Goal: Information Seeking & Learning: Learn about a topic

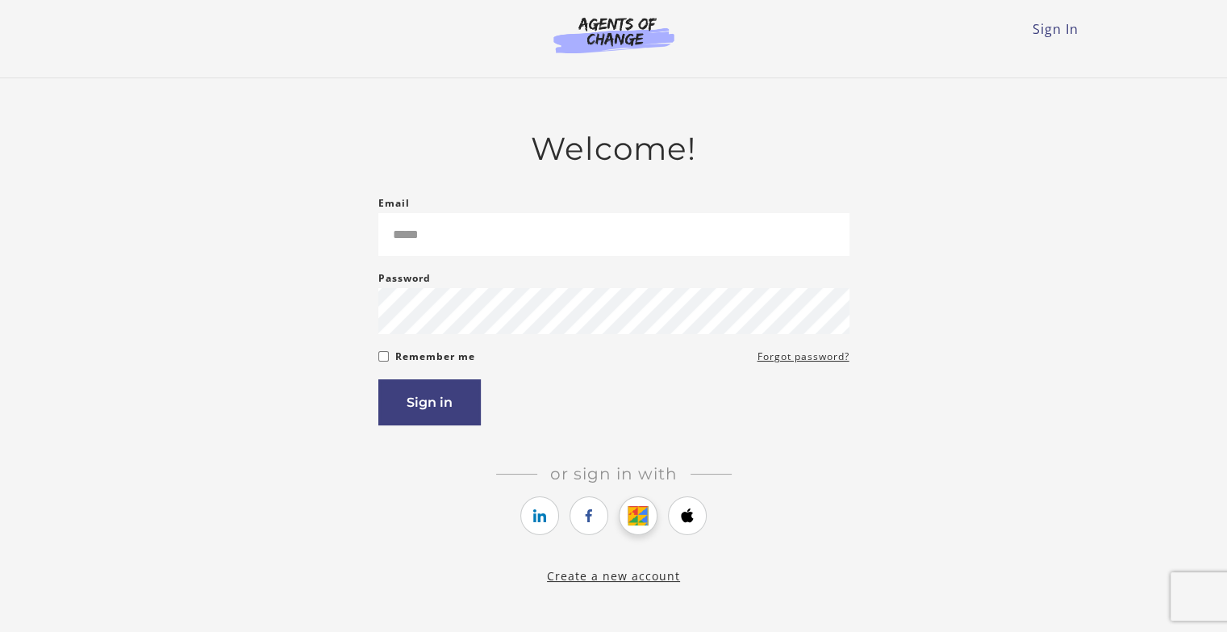
click at [637, 525] on icon "https://courses.thinkific.com/users/auth/google?ss%5Breferral%5D=&ss%5Buser_ret…" at bounding box center [639, 515] width 20 height 19
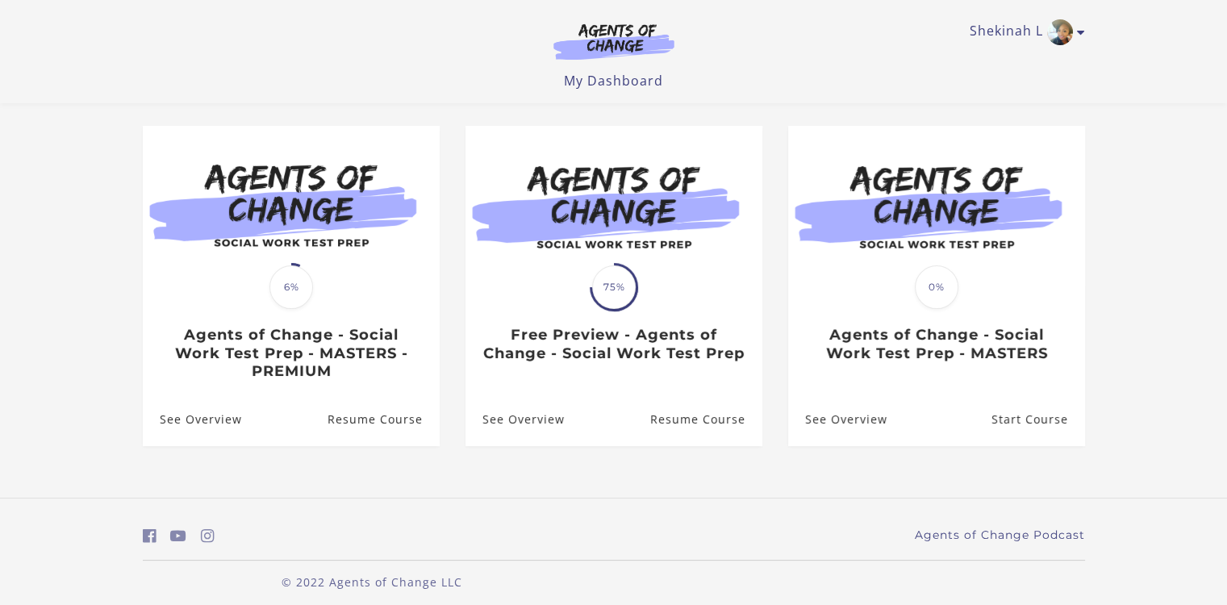
scroll to position [136, 0]
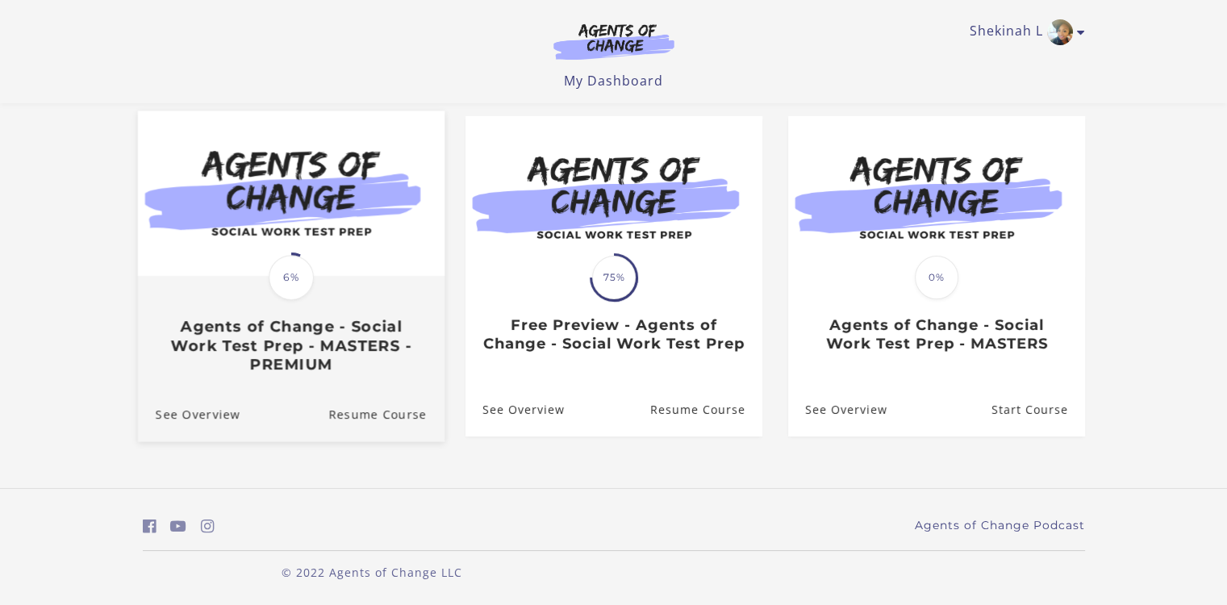
click at [315, 359] on h3 "Agents of Change - Social Work Test Prep - MASTERS - PREMIUM" at bounding box center [290, 346] width 271 height 56
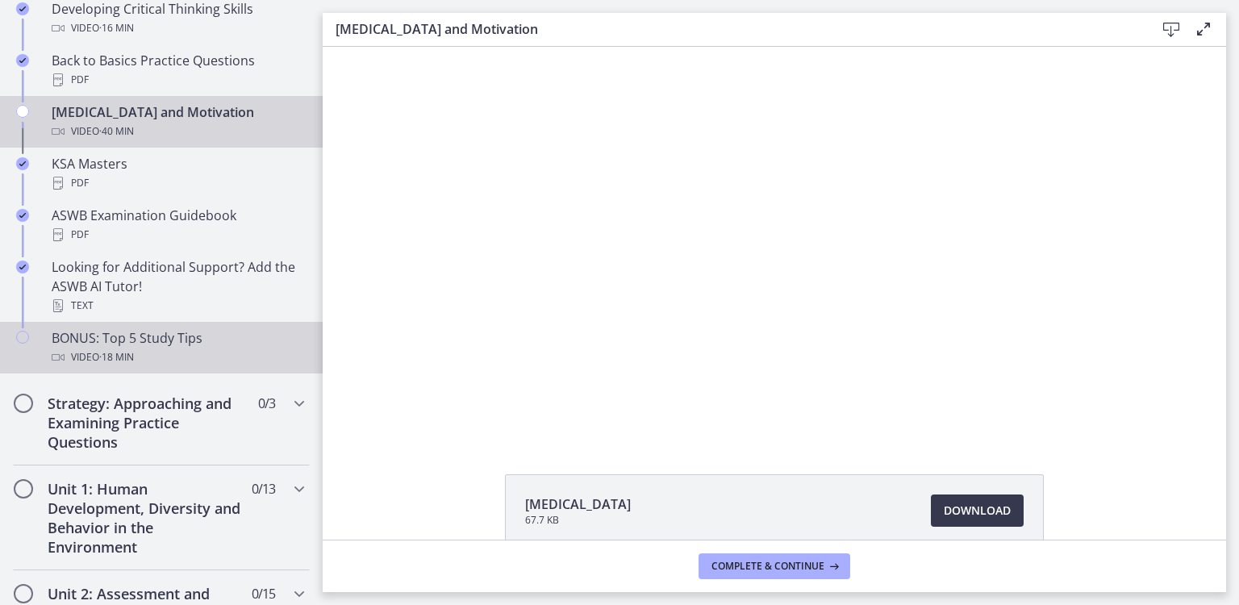
scroll to position [645, 0]
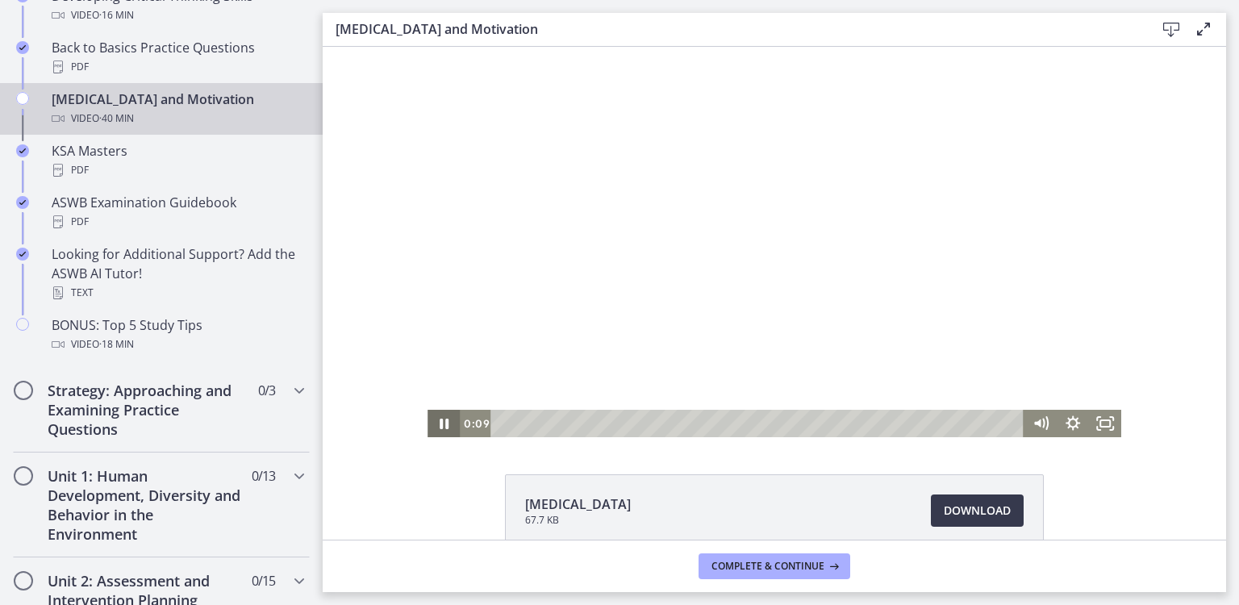
click at [440, 420] on icon "Pause" at bounding box center [444, 424] width 9 height 10
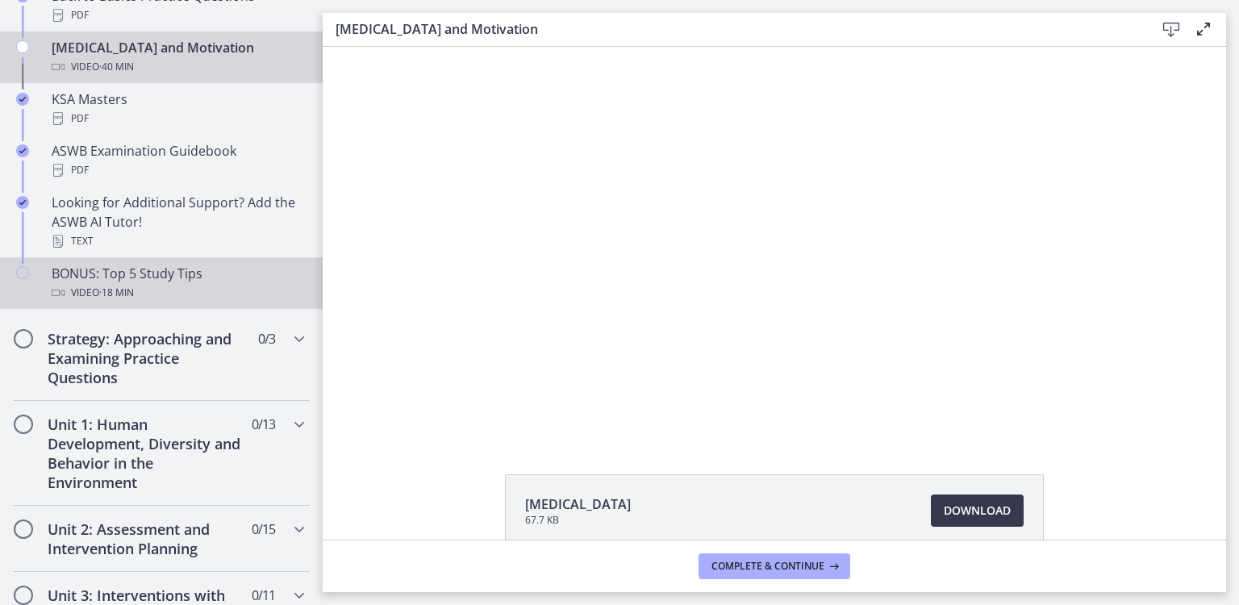
scroll to position [726, 0]
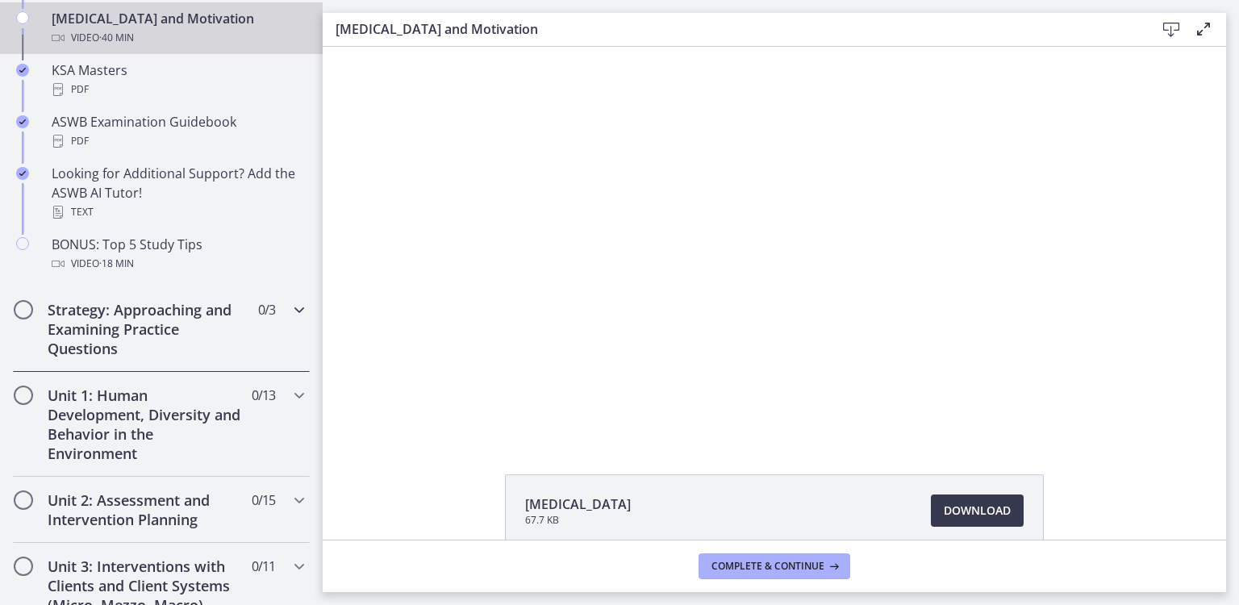
click at [290, 313] on icon "Chapters" at bounding box center [299, 309] width 19 height 19
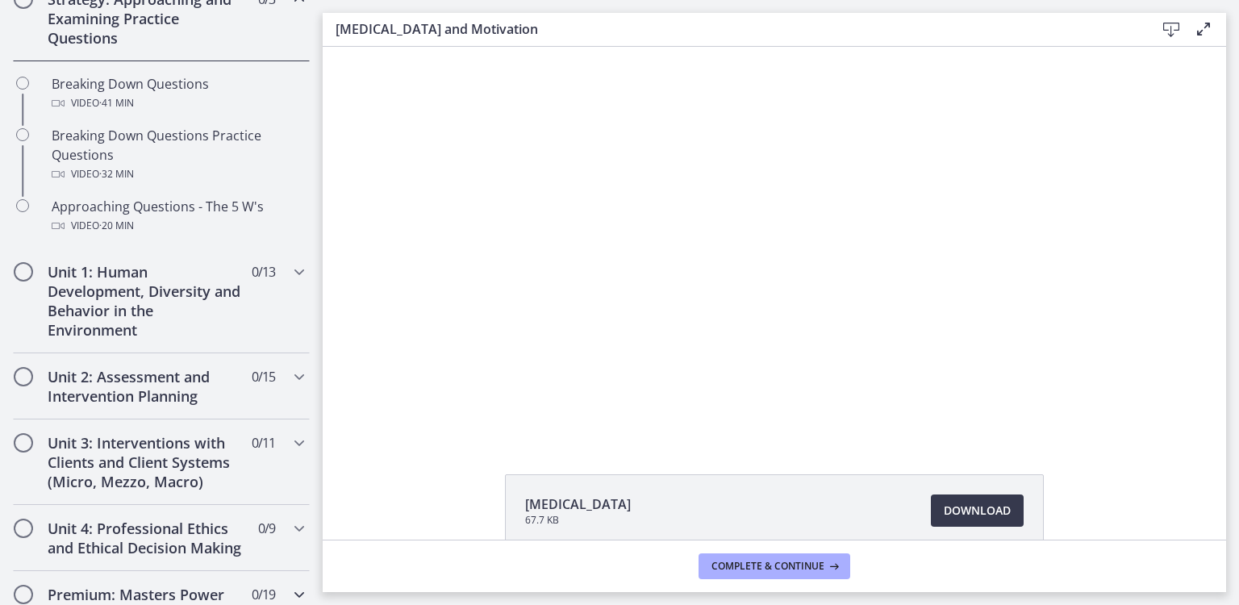
scroll to position [236, 0]
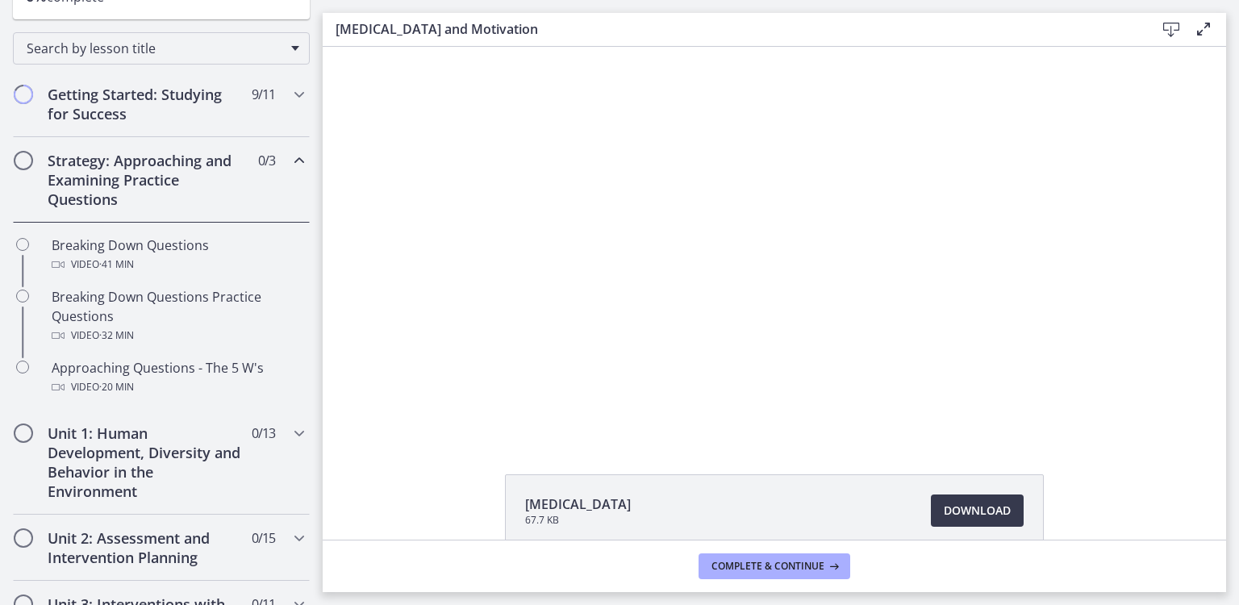
click at [290, 153] on icon "Chapters" at bounding box center [299, 160] width 19 height 19
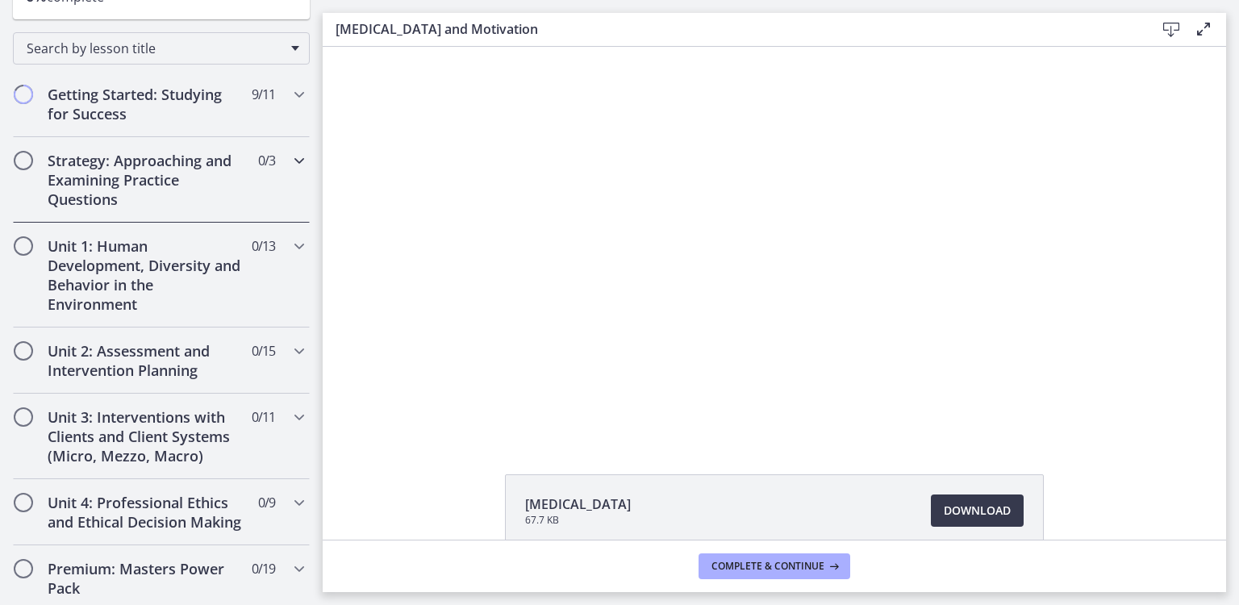
click at [273, 161] on div "Strategy: Approaching and Examining Practice Questions 0 / 3 Completed" at bounding box center [161, 180] width 297 height 86
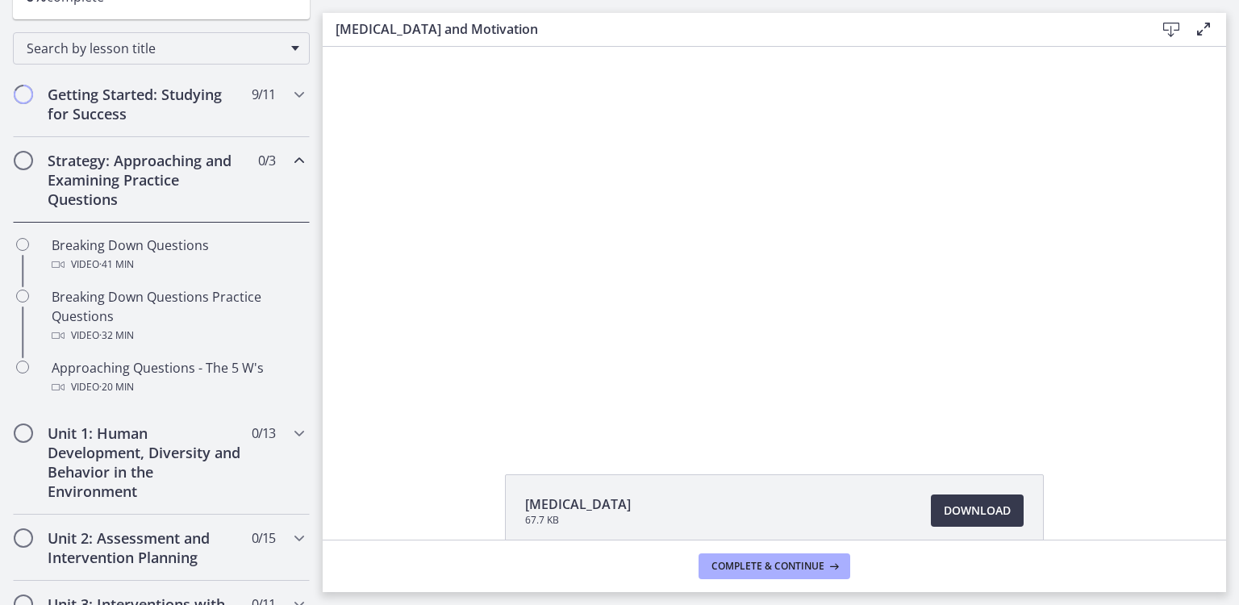
click at [273, 161] on div "Strategy: Approaching and Examining Practice Questions 0 / 3 Completed" at bounding box center [161, 180] width 297 height 86
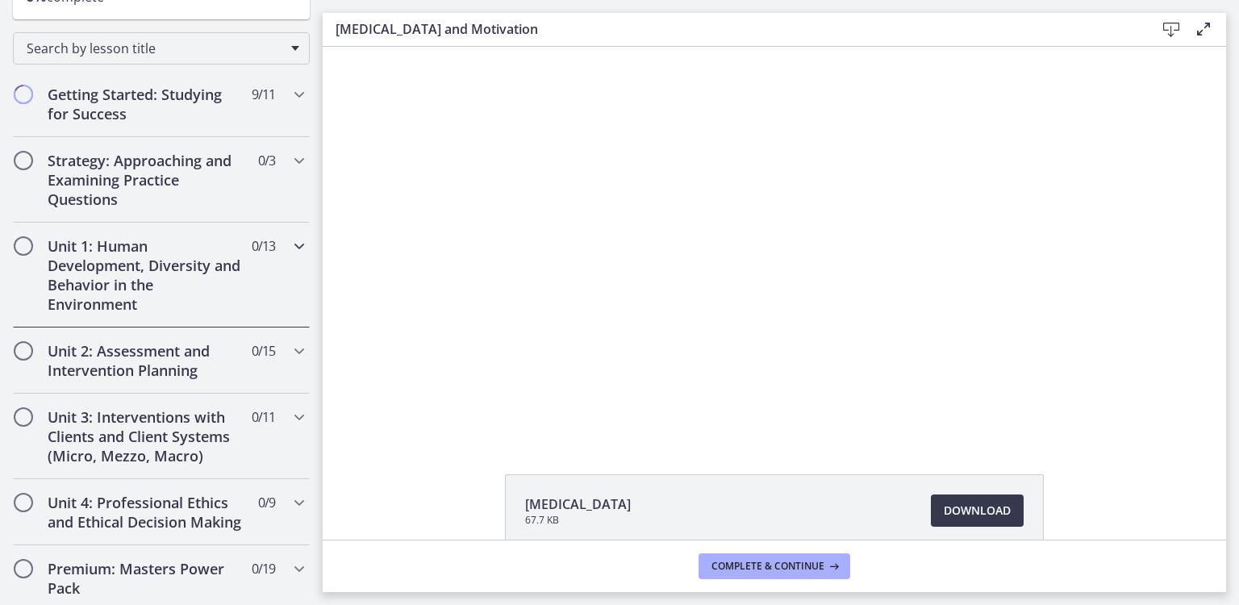
click at [294, 244] on icon "Chapters" at bounding box center [299, 245] width 19 height 19
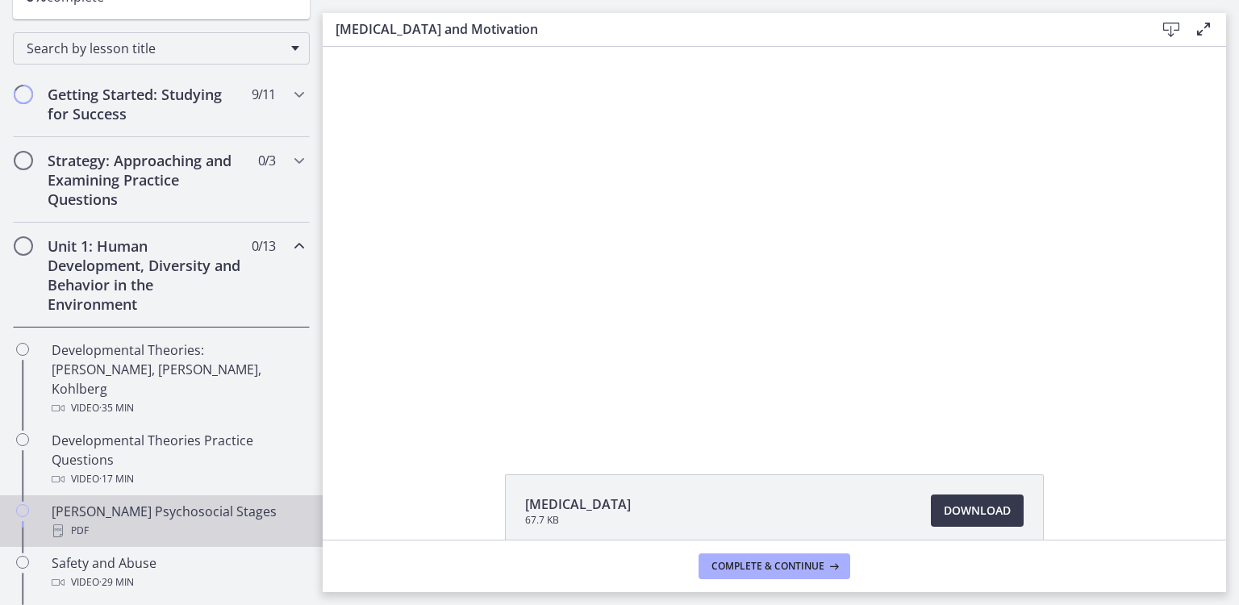
click at [139, 521] on div "PDF" at bounding box center [178, 530] width 252 height 19
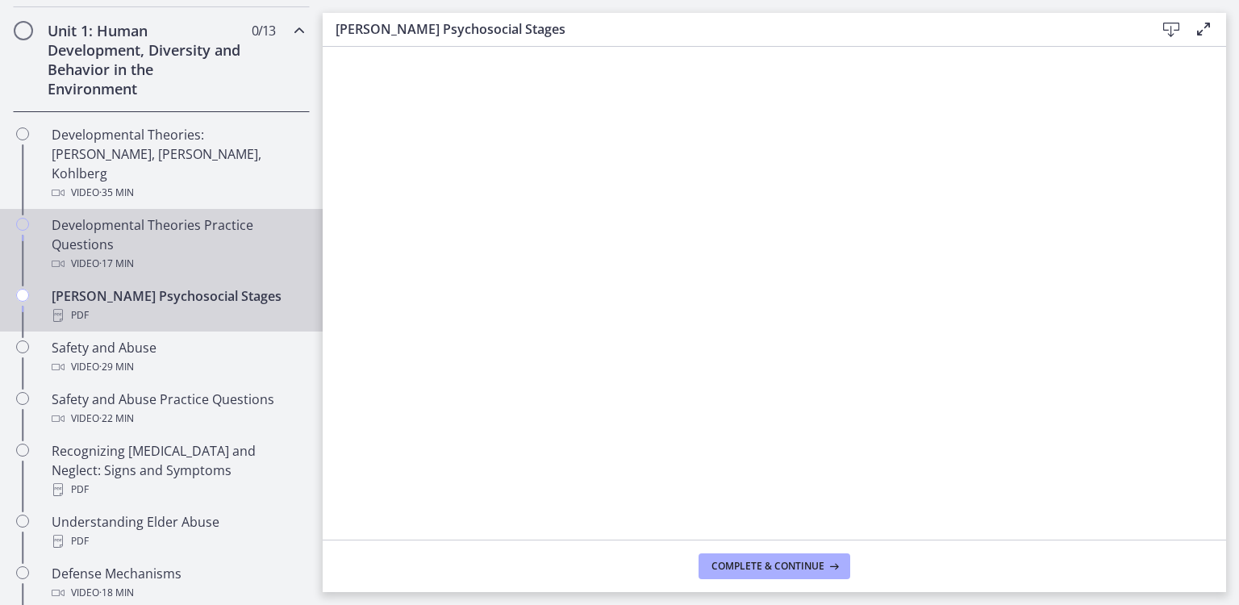
scroll to position [478, 0]
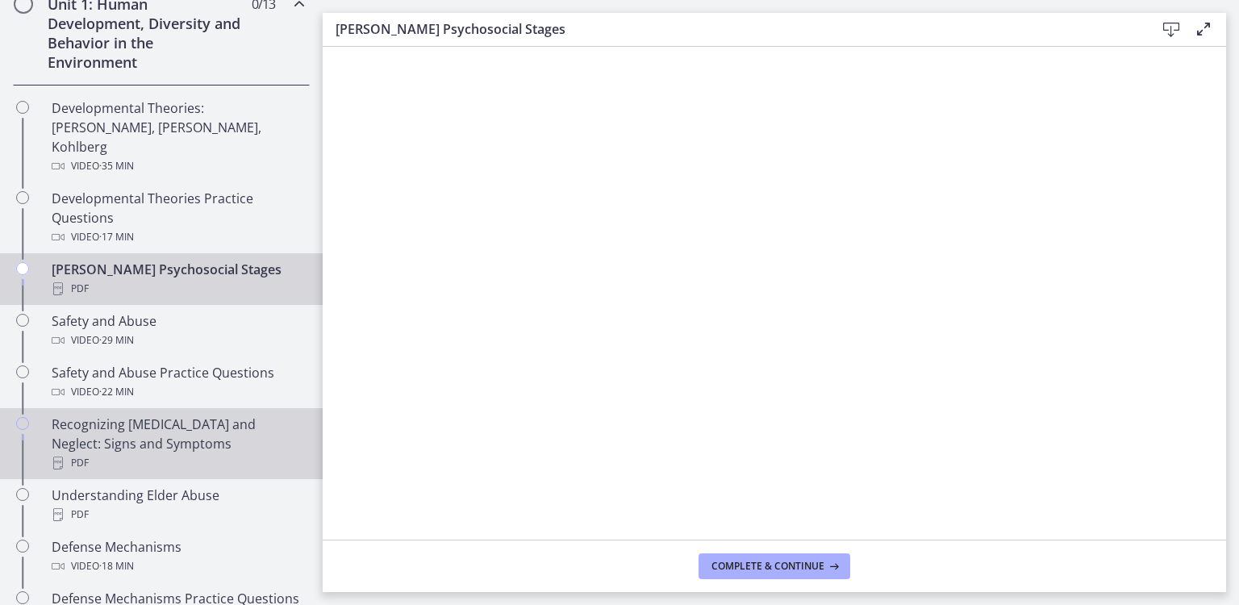
click at [168, 432] on div "Recognizing Child Abuse and Neglect: Signs and Symptoms PDF" at bounding box center [178, 444] width 252 height 58
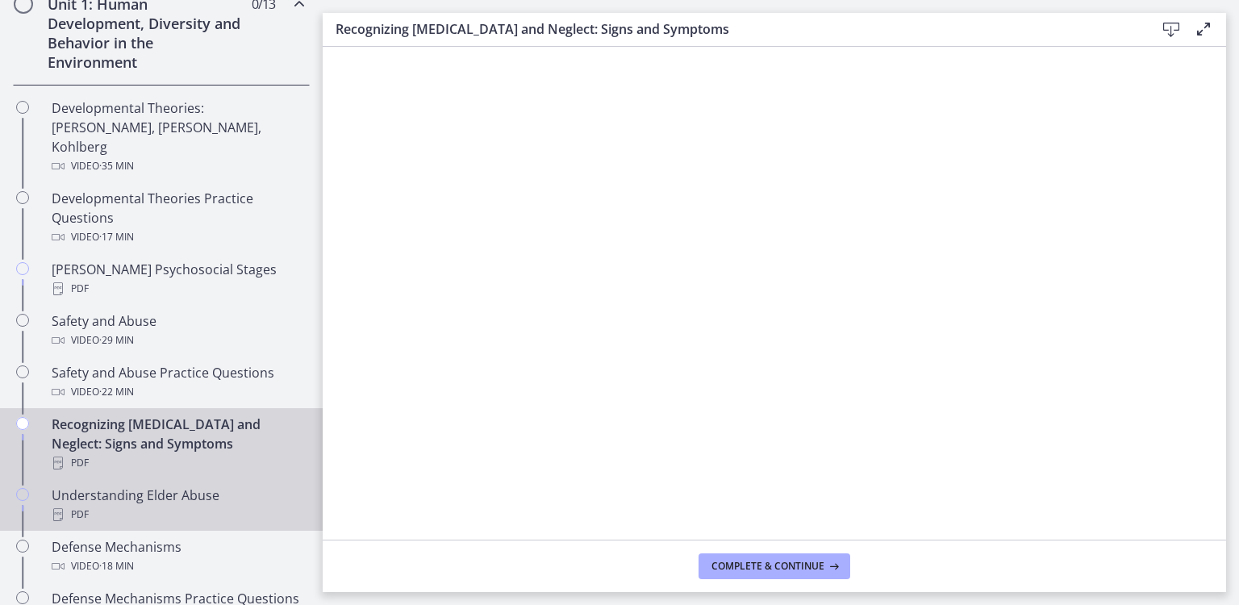
click at [151, 486] on div "Understanding Elder Abuse PDF" at bounding box center [178, 505] width 252 height 39
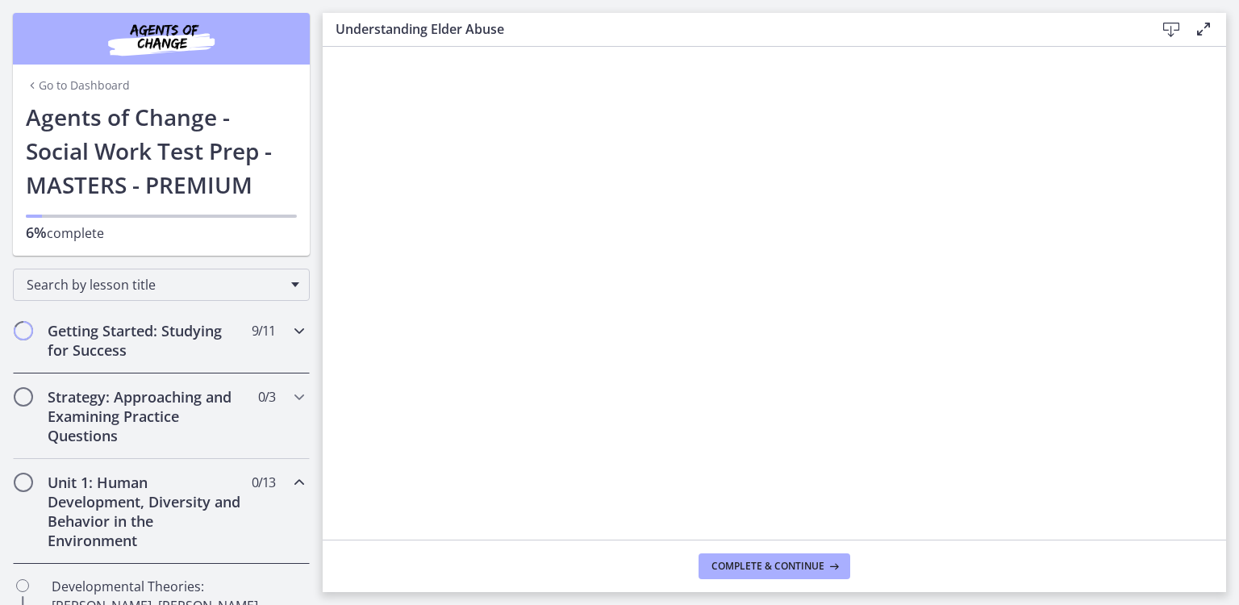
click at [140, 342] on h2 "Getting Started: Studying for Success" at bounding box center [146, 340] width 197 height 39
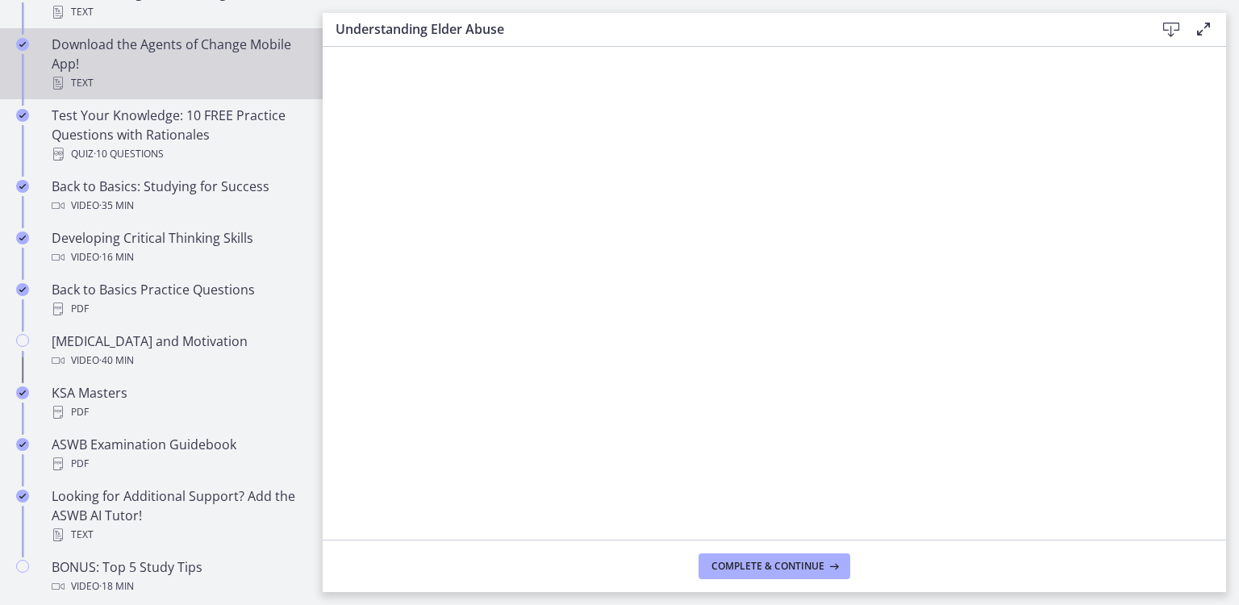
scroll to position [565, 0]
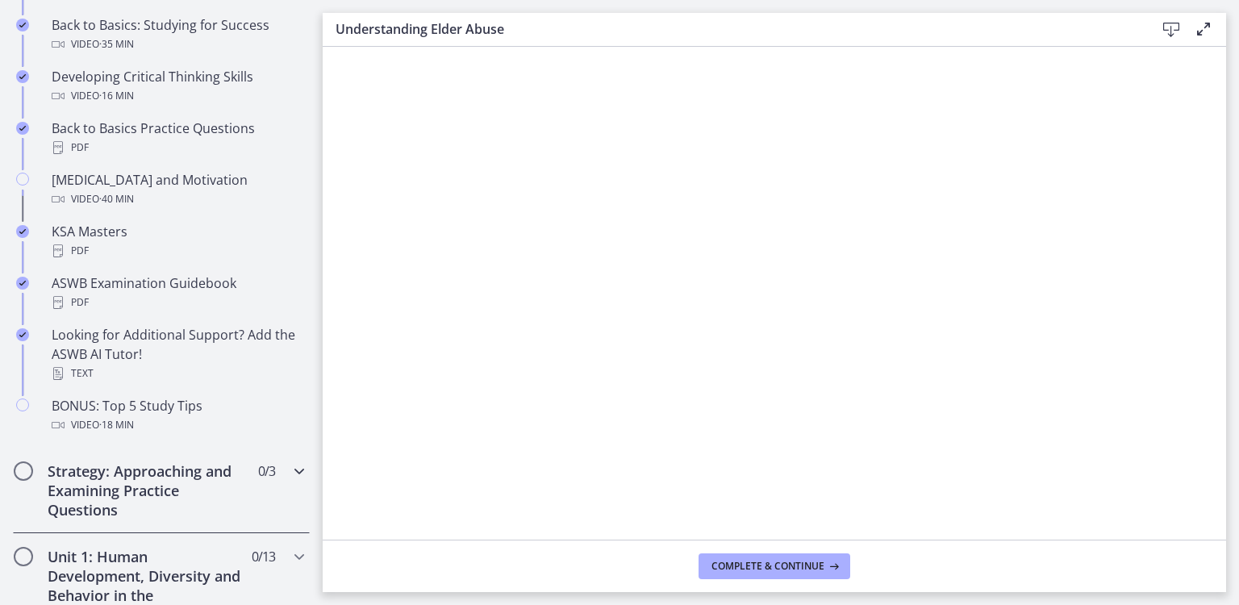
click at [194, 488] on h2 "Strategy: Approaching and Examining Practice Questions" at bounding box center [146, 491] width 197 height 58
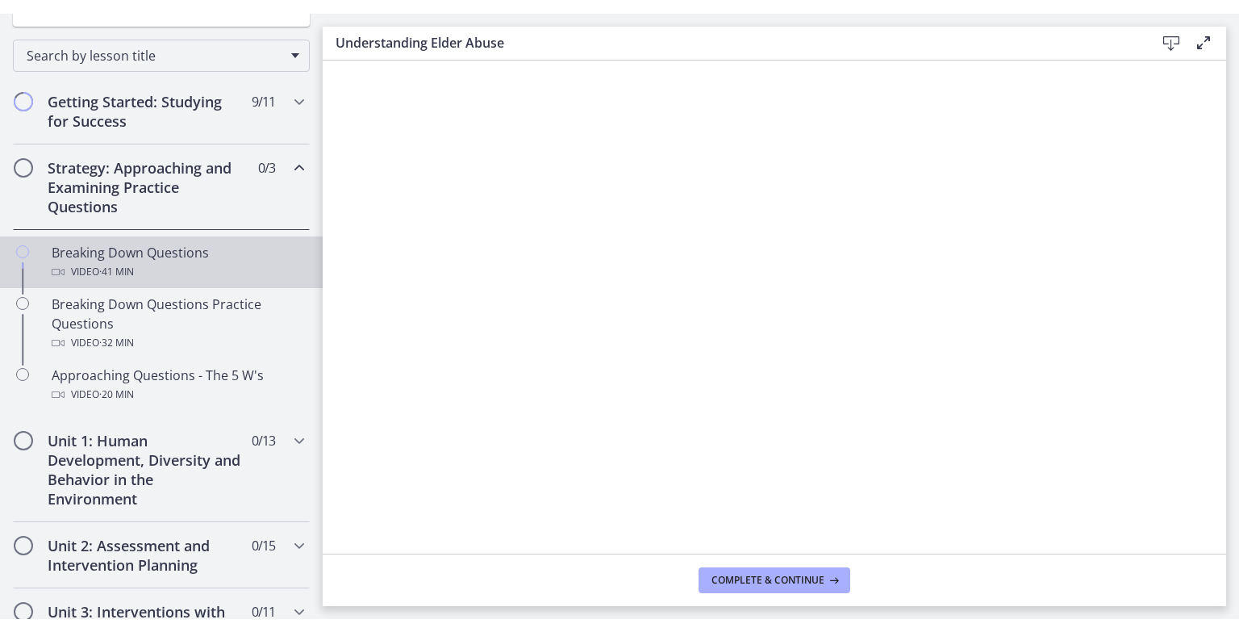
scroll to position [242, 0]
